Goal: Find specific page/section: Find specific page/section

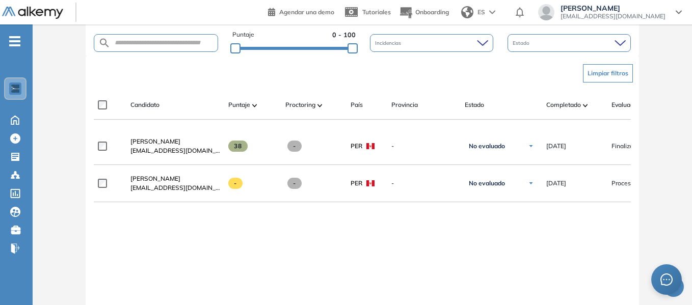
click at [16, 37] on span "-" at bounding box center [14, 40] width 11 height 8
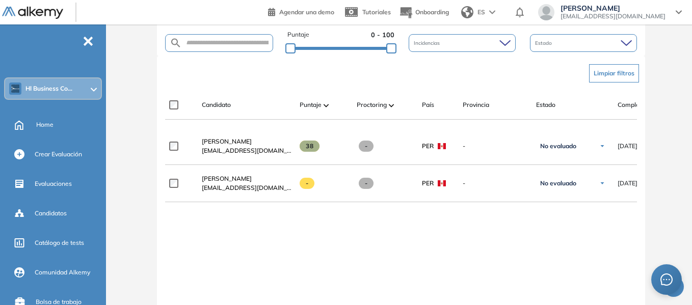
click at [92, 89] on icon at bounding box center [94, 90] width 6 height 4
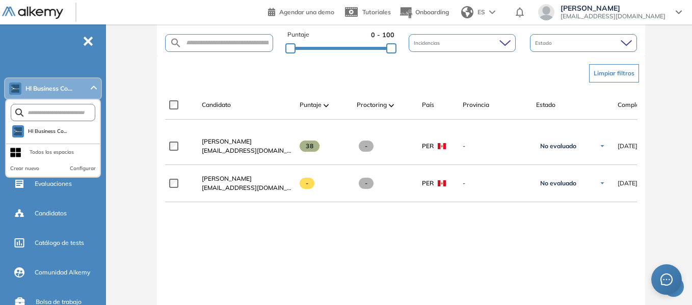
click at [51, 154] on div "Todos los espacios" at bounding box center [52, 152] width 44 height 8
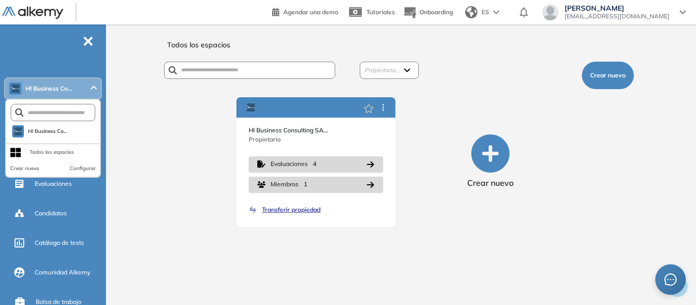
click at [125, 61] on div "Todos los espacios Propietario... (Yo) [PERSON_NAME] Crear nuevo Hl Business Co…" at bounding box center [403, 169] width 586 height 265
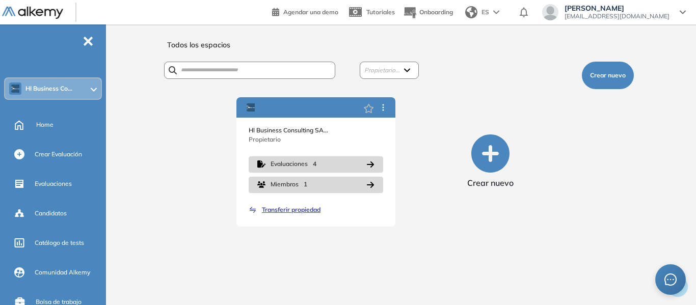
click at [93, 43] on span "-" at bounding box center [88, 40] width 11 height 8
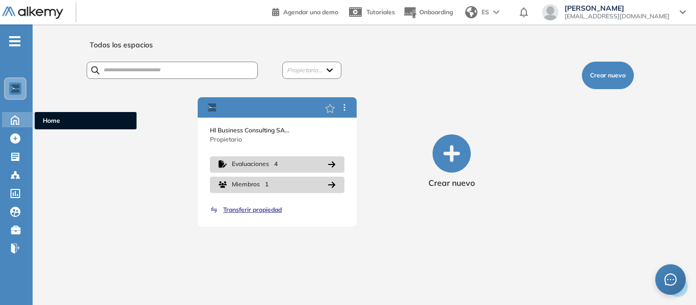
click at [50, 120] on span "Home" at bounding box center [86, 120] width 86 height 9
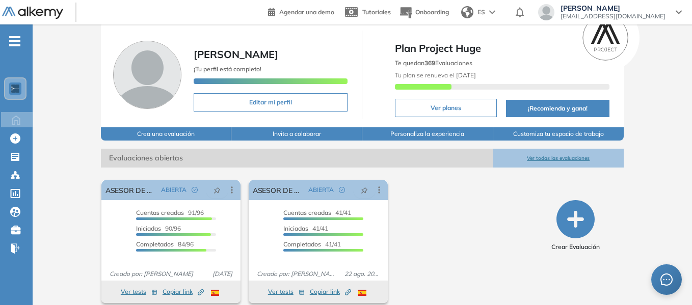
scroll to position [46, 0]
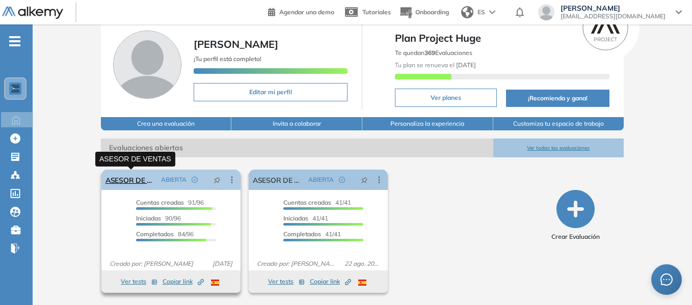
click at [120, 180] on link "ASESOR DE VENTAS" at bounding box center [131, 180] width 51 height 20
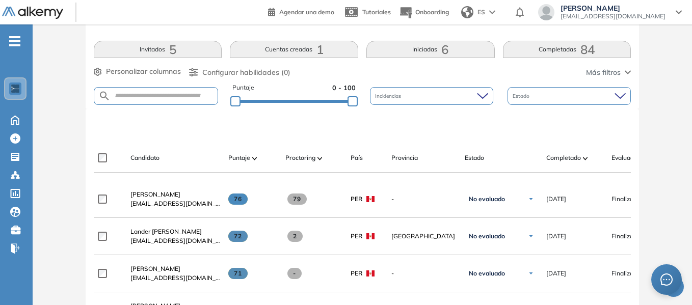
scroll to position [204, 0]
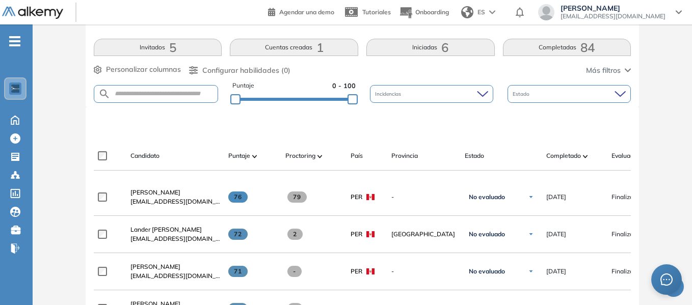
click at [150, 98] on form at bounding box center [156, 94] width 124 height 18
click at [145, 91] on input "text" at bounding box center [164, 94] width 107 height 8
type input "******"
